Goal: Task Accomplishment & Management: Use online tool/utility

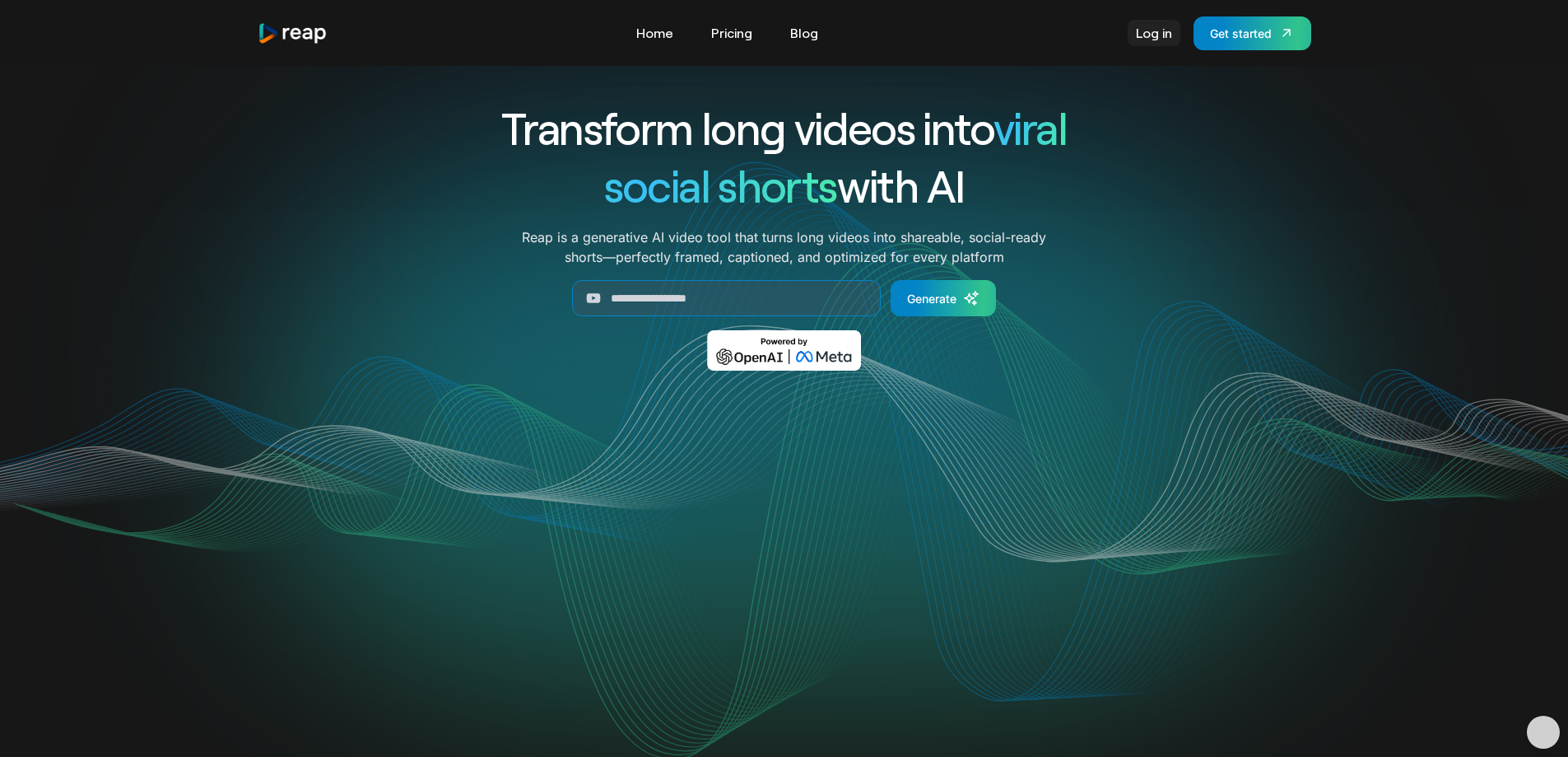
click at [1144, 29] on link "Log in" at bounding box center [1154, 33] width 53 height 27
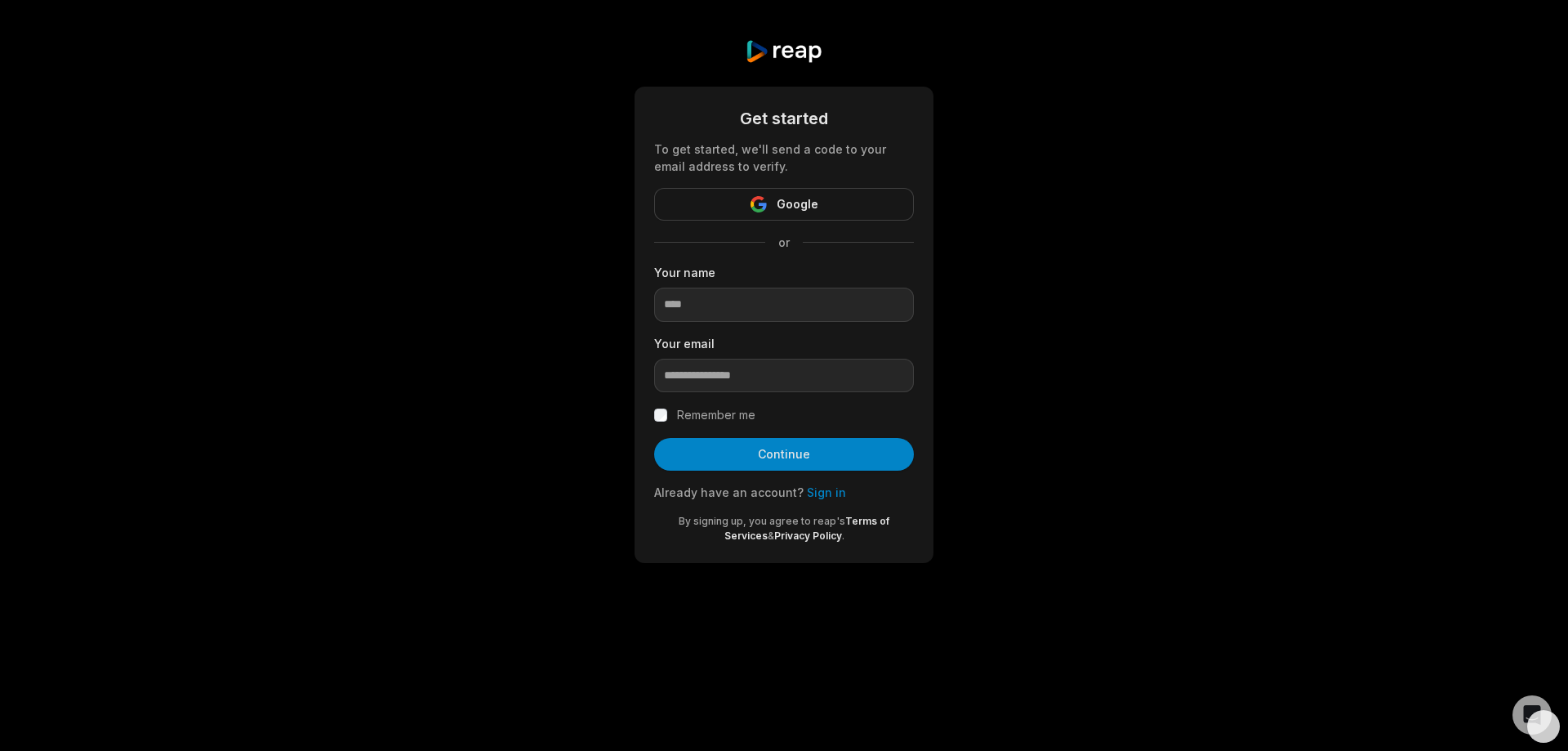
click at [822, 491] on link "Sign in" at bounding box center [827, 492] width 40 height 14
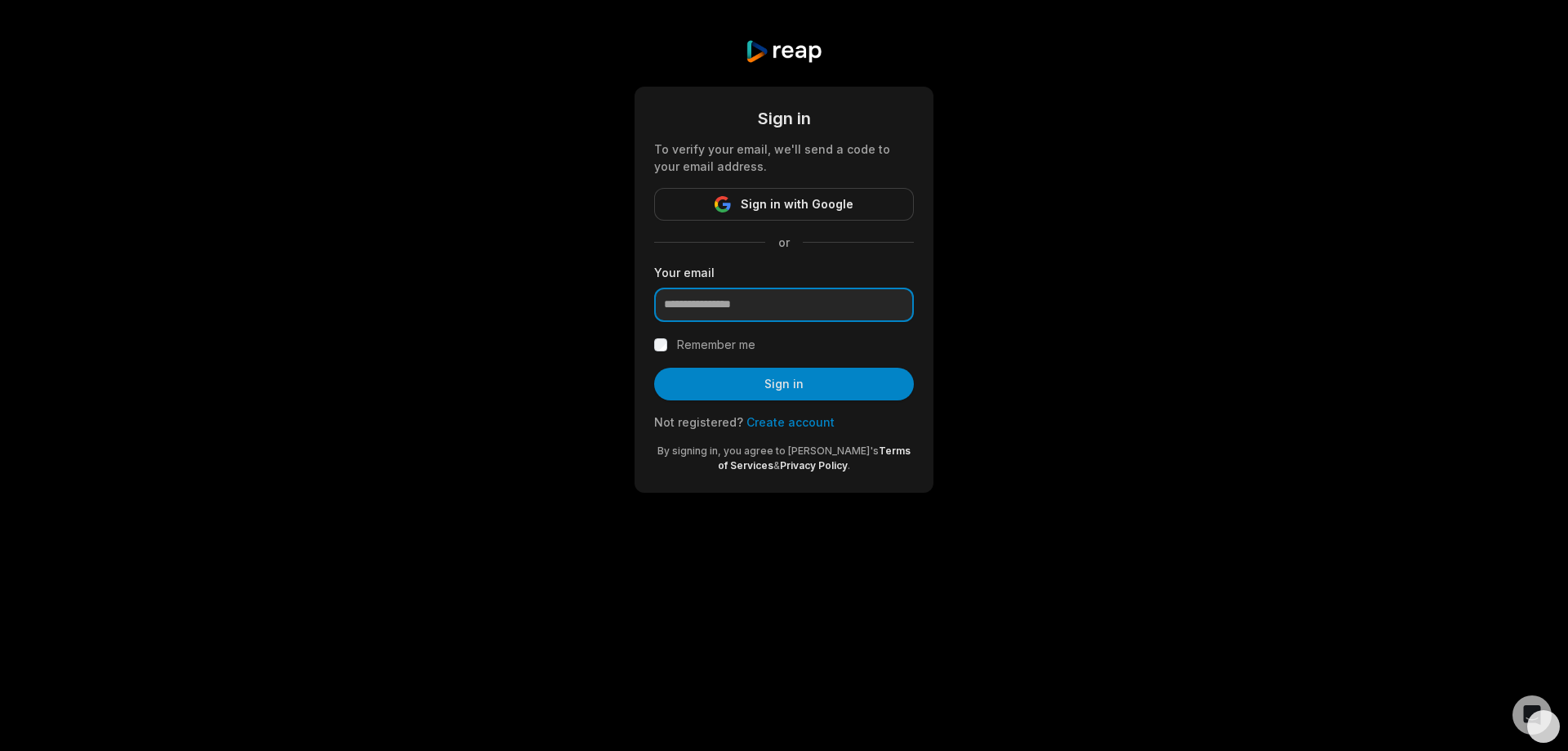
click at [733, 310] on input "email" at bounding box center [784, 305] width 260 height 34
paste input "**********"
type input "**********"
click at [764, 380] on button "Sign in" at bounding box center [784, 384] width 260 height 33
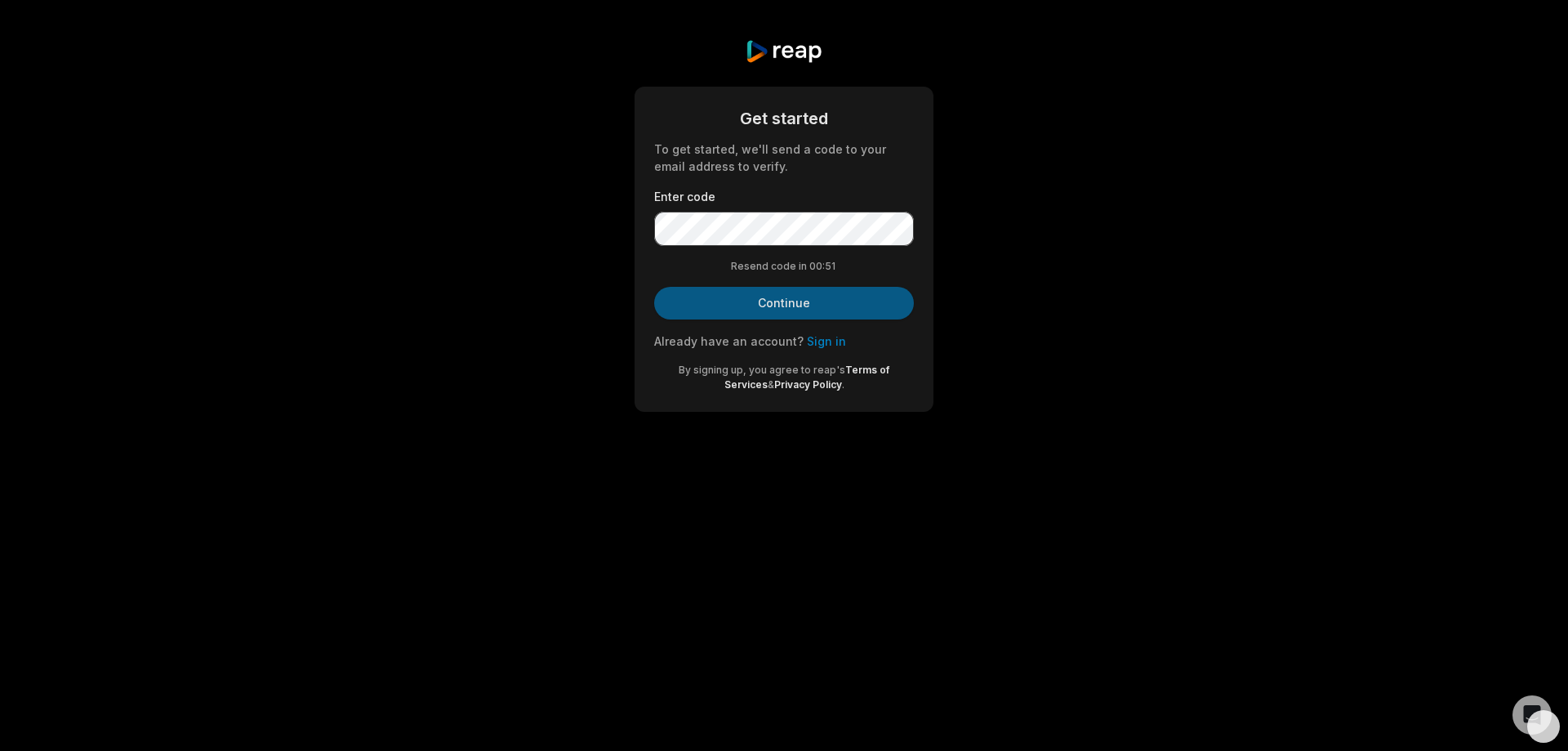
click at [782, 306] on button "Continue" at bounding box center [784, 303] width 260 height 33
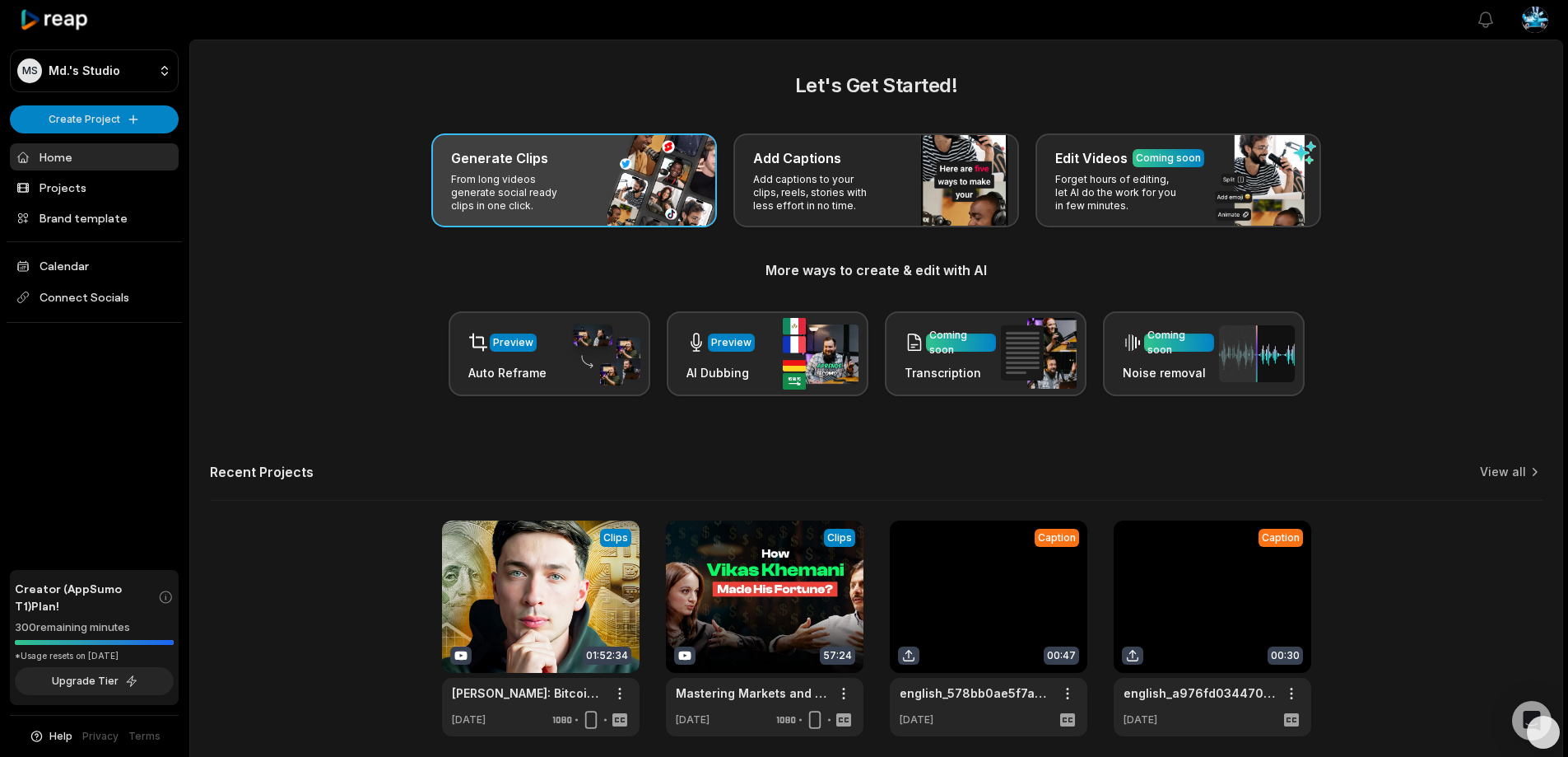
click at [563, 186] on p "From long videos generate social ready clips in one click." at bounding box center [515, 193] width 128 height 40
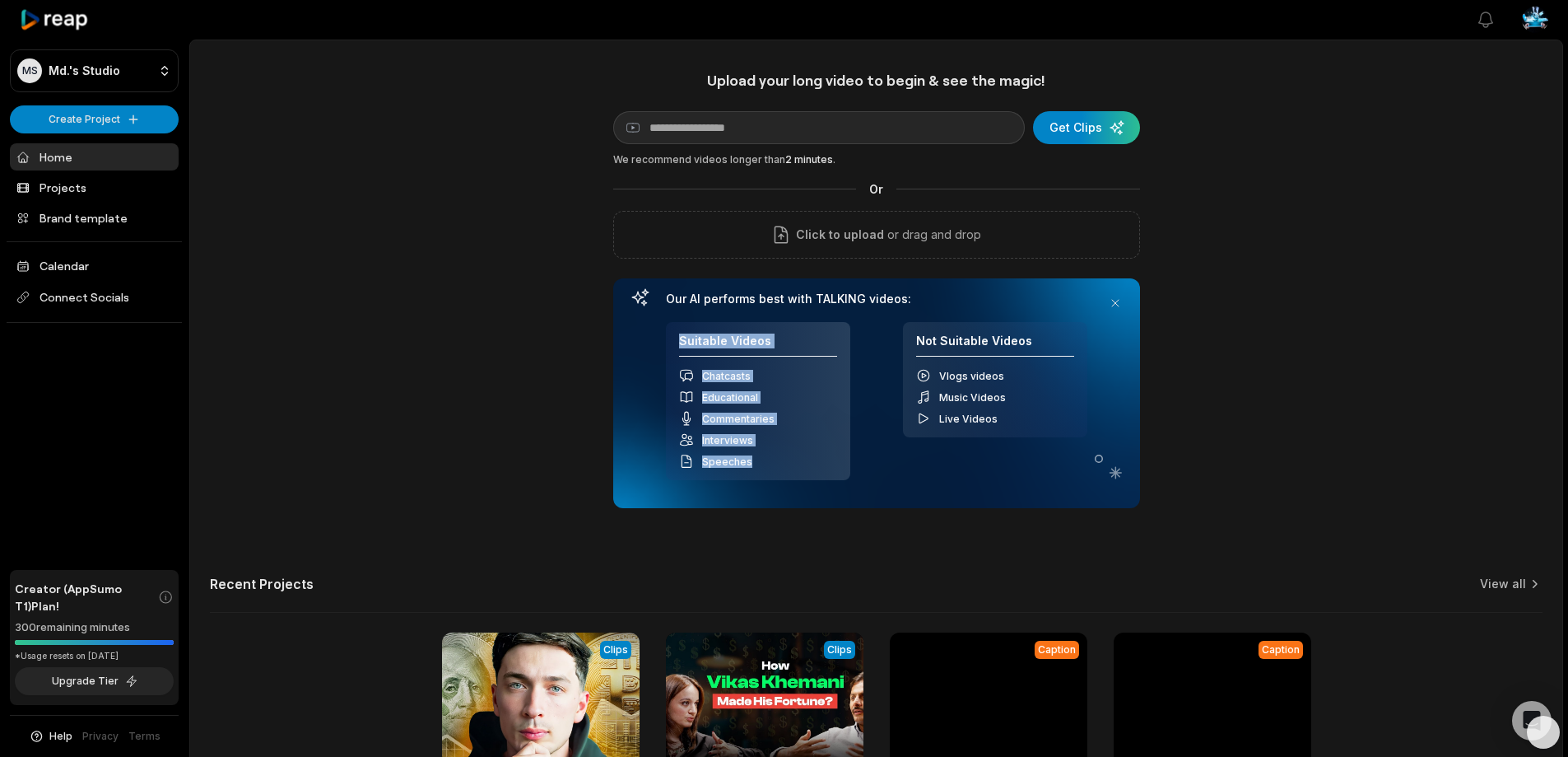
drag, startPoint x: 748, startPoint y: 463, endPoint x: 680, endPoint y: 338, distance: 142.3
click at [680, 338] on div "Suitable Videos Chatcasts Educational Commentaries Interviews Speeches" at bounding box center [757, 401] width 184 height 159
copy div "Suitable Videos Chatcasts Educational Commentaries Interviews Speeches"
drag, startPoint x: 757, startPoint y: 297, endPoint x: 764, endPoint y: 305, distance: 10.6
click at [764, 305] on h3 "Our AI performs best with TALKING videos:" at bounding box center [876, 299] width 421 height 15
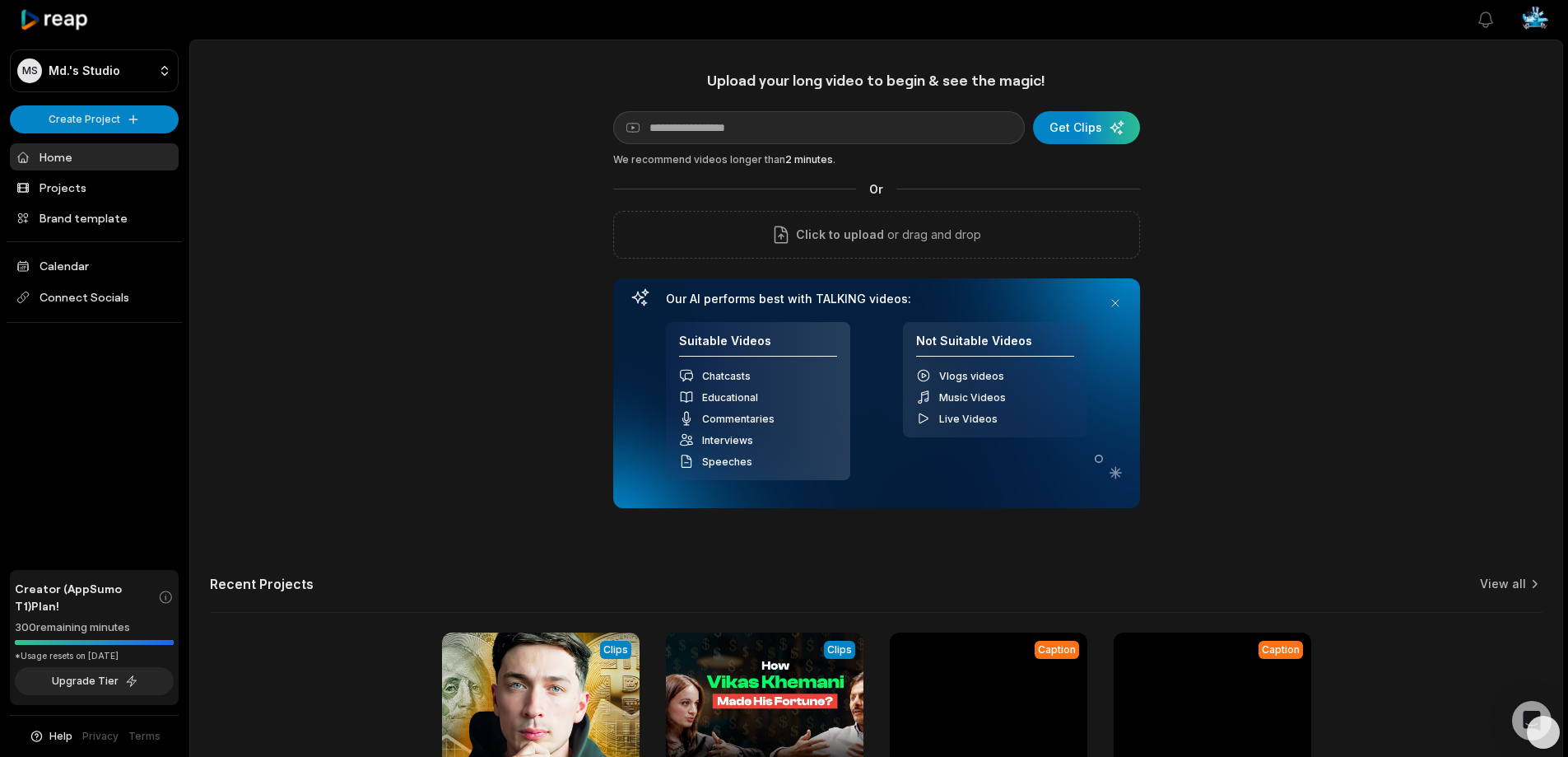
click at [767, 301] on h3 "Our AI performs best with TALKING videos:" at bounding box center [876, 299] width 421 height 15
drag, startPoint x: 782, startPoint y: 297, endPoint x: 908, endPoint y: 296, distance: 126.0
click at [908, 296] on h3 "Our AI performs best with TALKING videos:" at bounding box center [876, 299] width 421 height 15
copy h3 "with TALKING videos:"
